Goal: Transaction & Acquisition: Download file/media

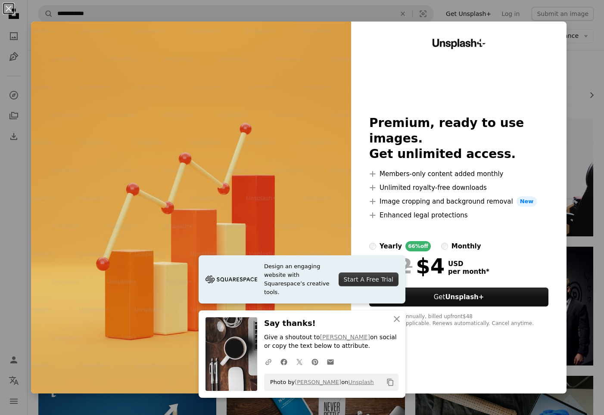
click at [14, 10] on button "An X shape" at bounding box center [8, 8] width 10 height 10
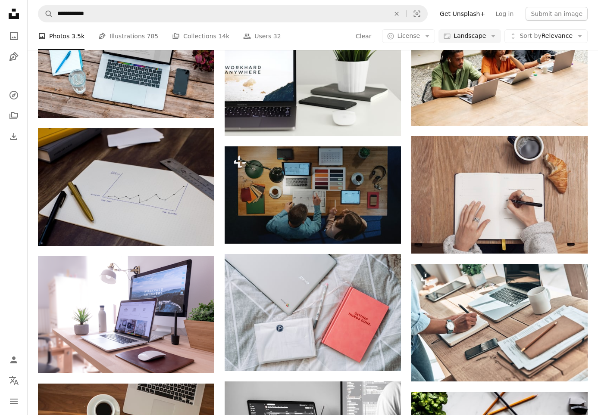
scroll to position [733, 0]
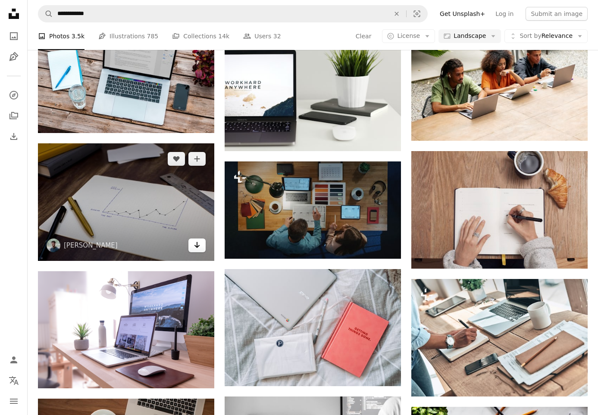
click at [194, 247] on icon "Arrow pointing down" at bounding box center [196, 245] width 7 height 10
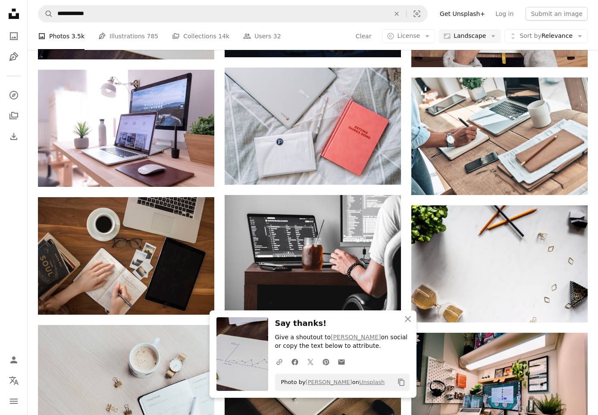
scroll to position [948, 0]
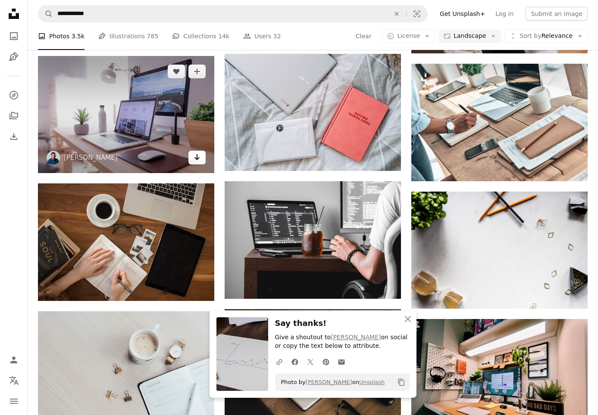
click at [198, 160] on icon "Arrow pointing down" at bounding box center [196, 157] width 7 height 10
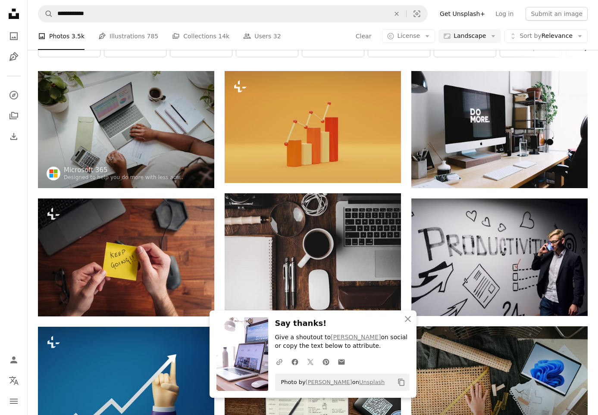
scroll to position [0, 0]
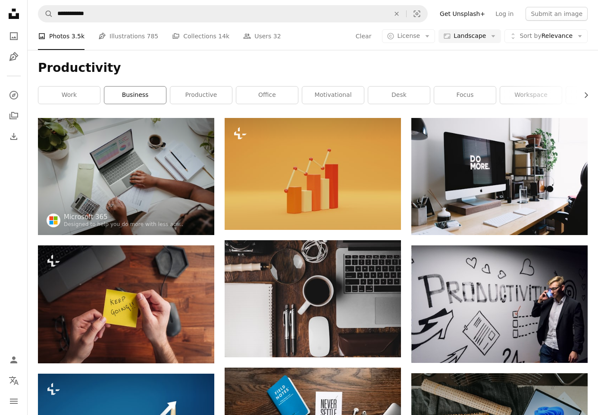
click at [144, 95] on link "business" at bounding box center [135, 95] width 62 height 17
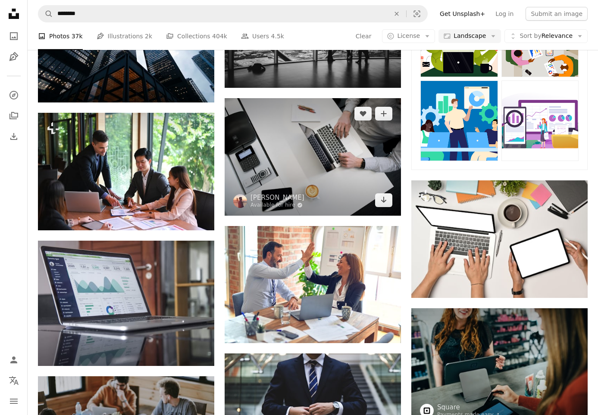
scroll to position [388, 0]
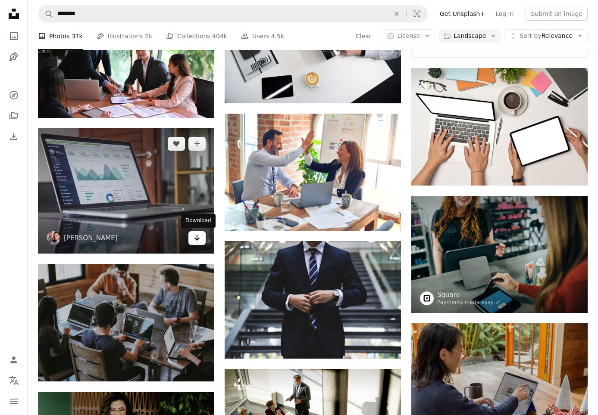
click at [194, 240] on icon "Arrow pointing down" at bounding box center [196, 238] width 7 height 10
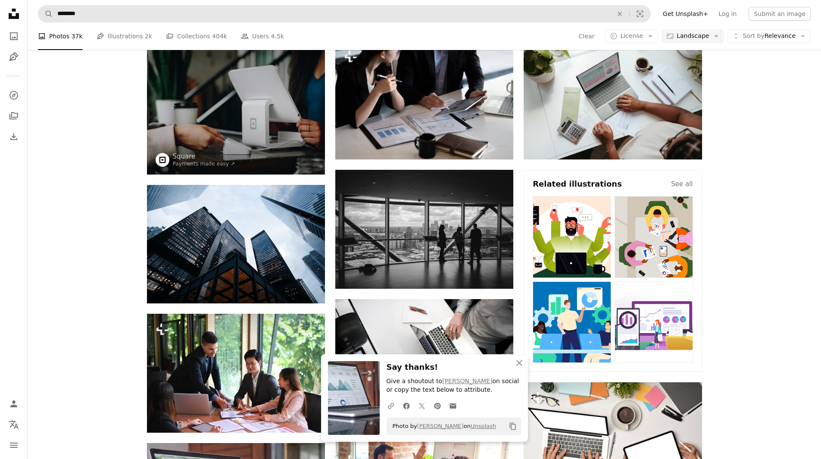
scroll to position [0, 0]
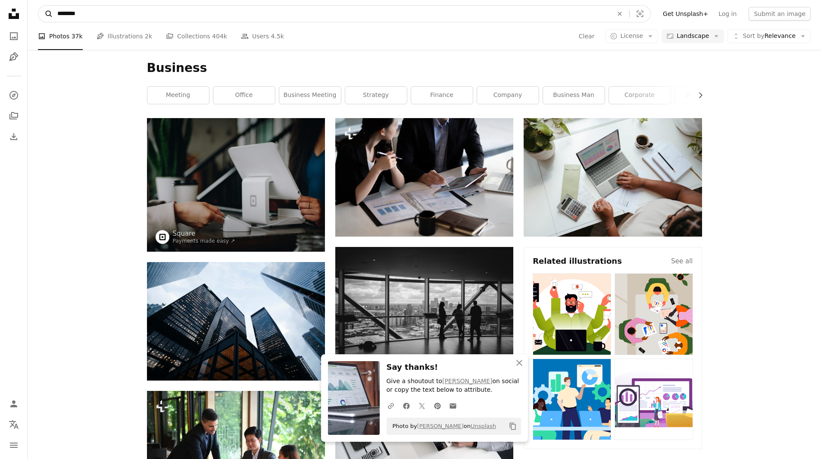
drag, startPoint x: 85, startPoint y: 14, endPoint x: 44, endPoint y: 13, distance: 40.9
click at [44, 13] on form "A magnifying glass ******** An X shape Visual search" at bounding box center [344, 13] width 613 height 17
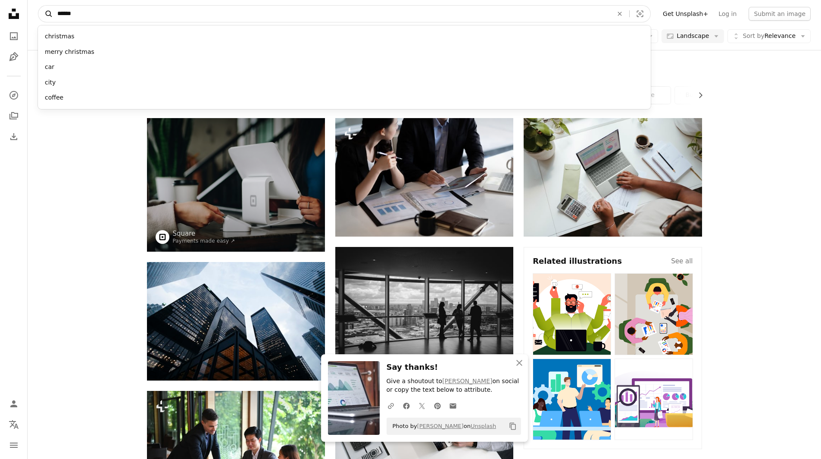
type input "*******"
click button "A magnifying glass" at bounding box center [45, 14] width 15 height 16
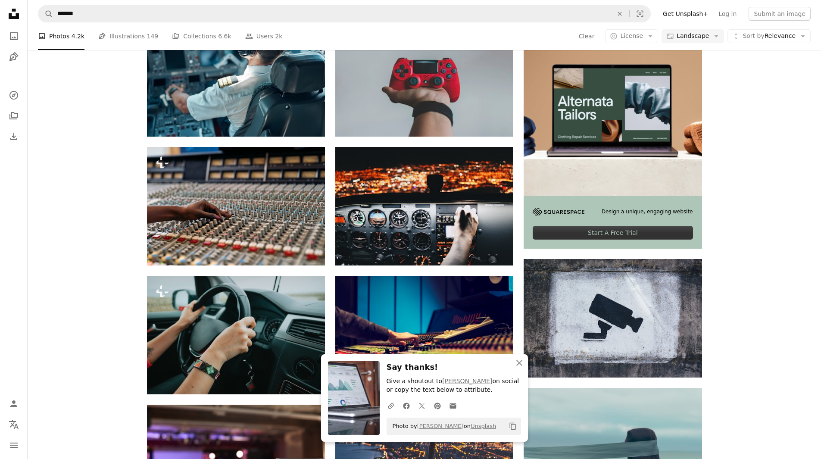
scroll to position [86, 0]
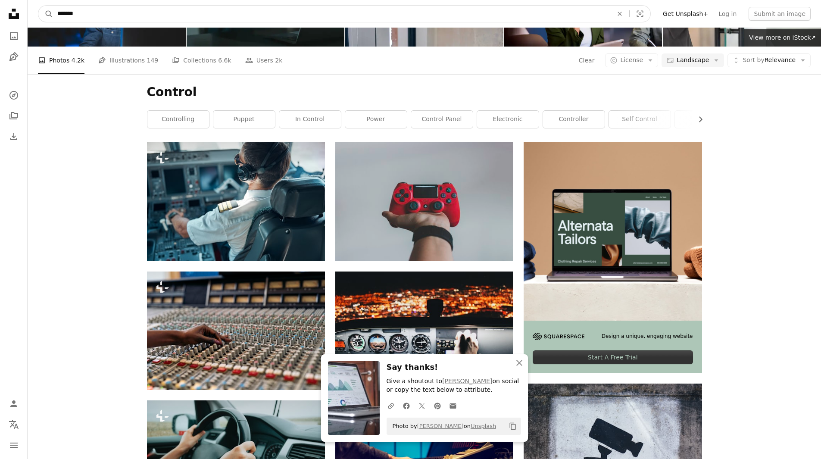
drag, startPoint x: 91, startPoint y: 15, endPoint x: 37, endPoint y: 14, distance: 53.9
click at [37, 14] on nav "A magnifying glass ******* An X shape Visual search Filters Get Unsplash+ Log i…" at bounding box center [424, 14] width 793 height 28
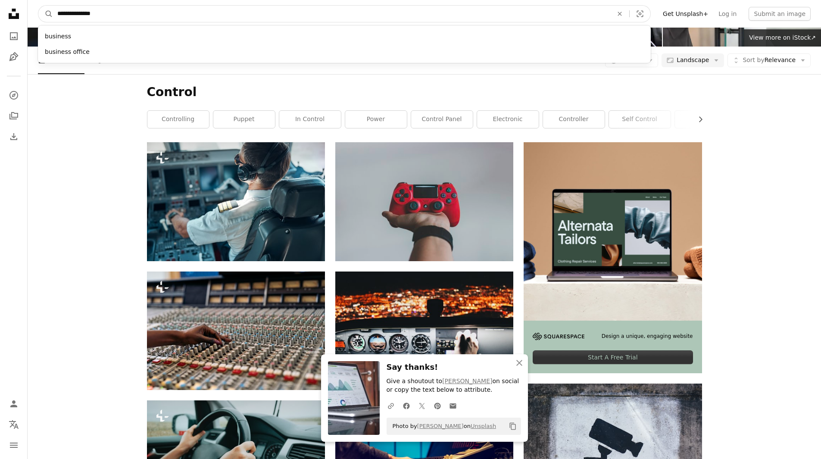
type input "**********"
click button "A magnifying glass" at bounding box center [45, 14] width 15 height 16
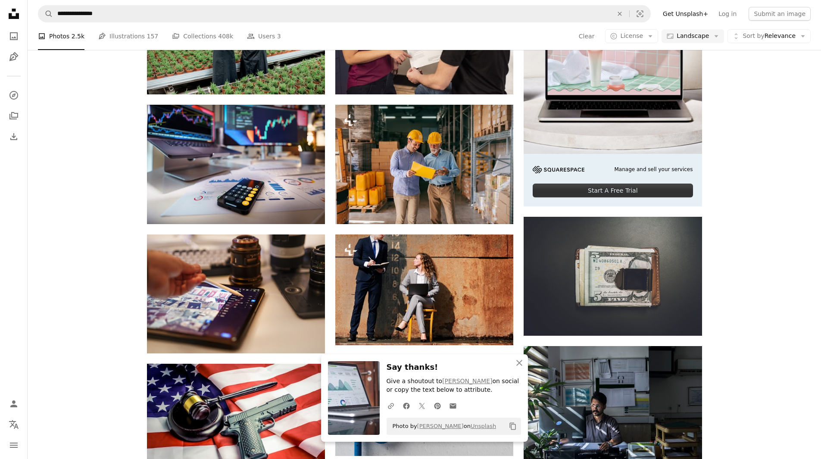
scroll to position [259, 0]
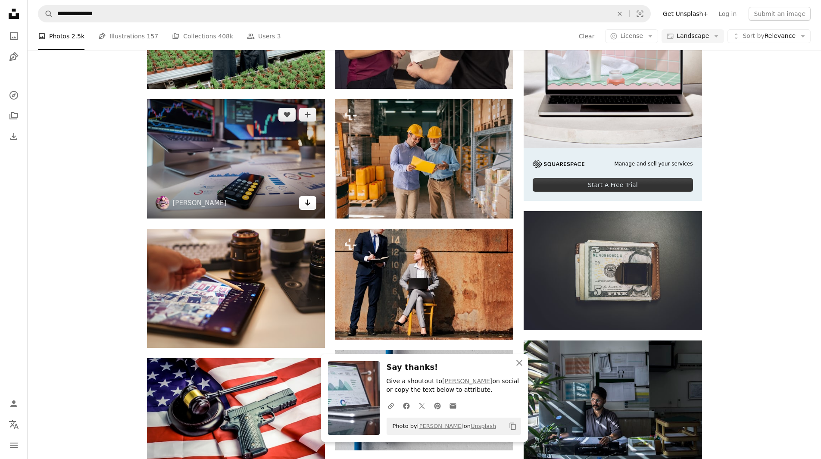
click at [300, 205] on link "Arrow pointing down" at bounding box center [307, 203] width 17 height 14
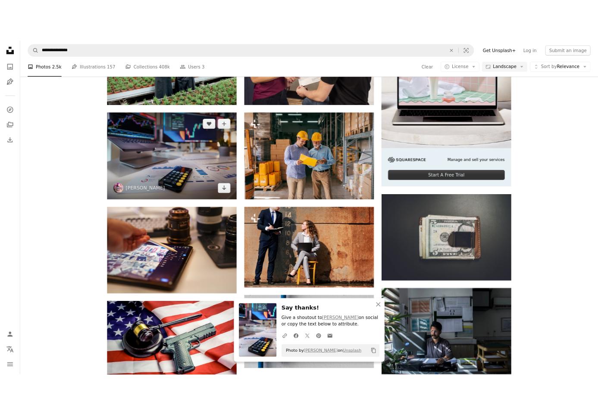
scroll to position [245, 0]
